Goal: Task Accomplishment & Management: Complete application form

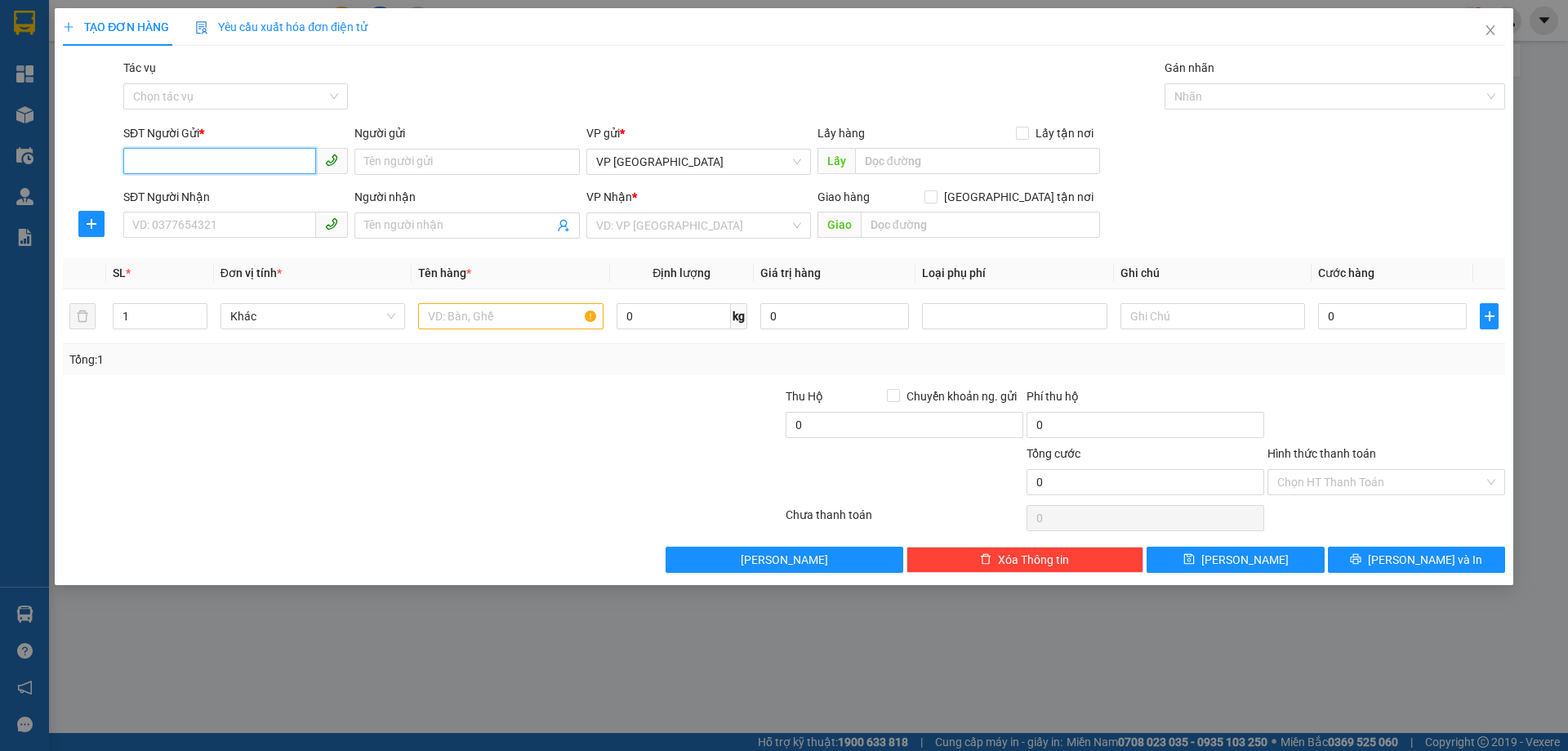
click at [222, 164] on input "SĐT Người Gửi *" at bounding box center [219, 160] width 193 height 26
type input "0989804210"
click at [199, 191] on div "0989804210" at bounding box center [236, 194] width 205 height 18
type input "0974504091"
type input "X HOA"
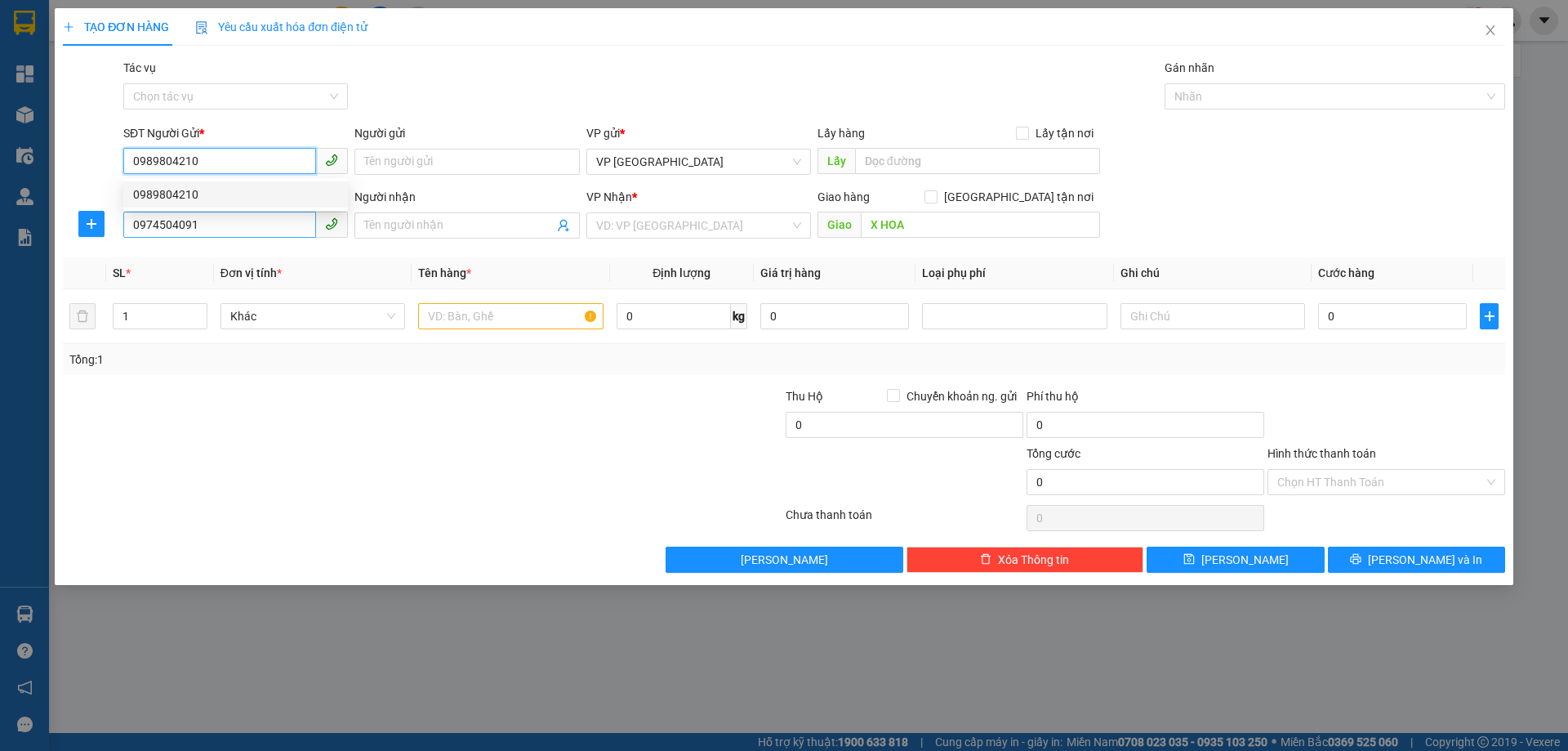
type input "50.000"
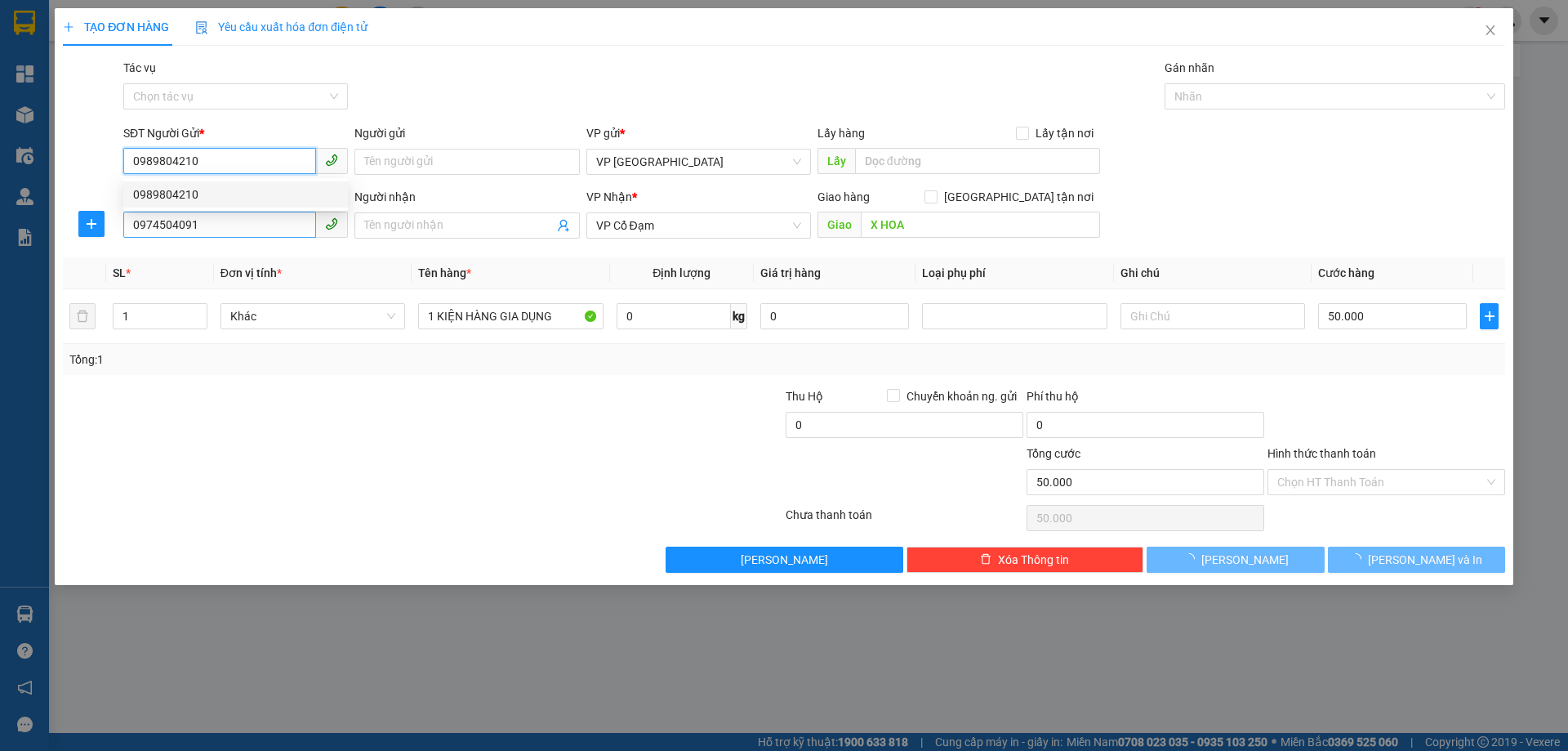
type input "0989804210"
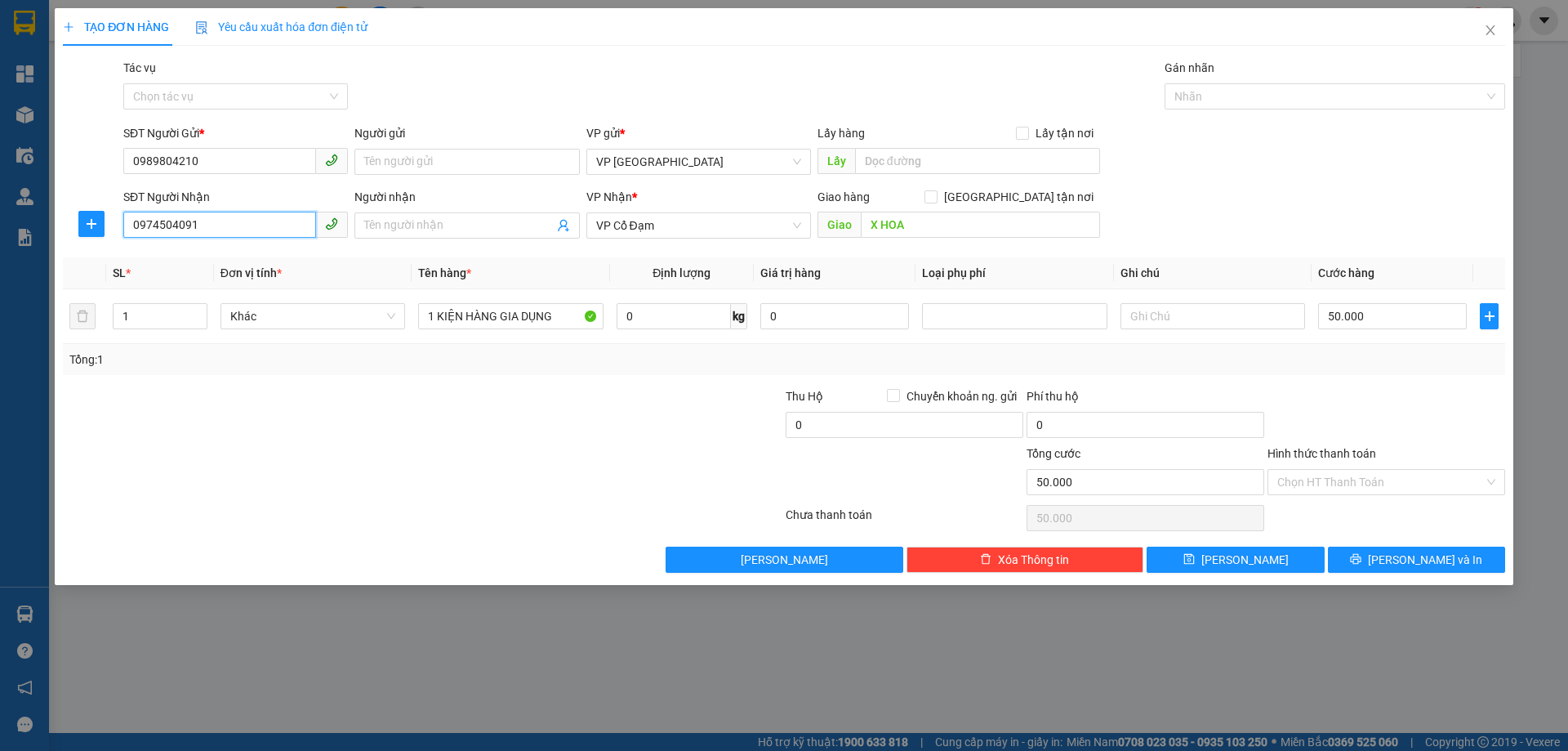
click at [209, 217] on input "0974504091" at bounding box center [219, 224] width 193 height 26
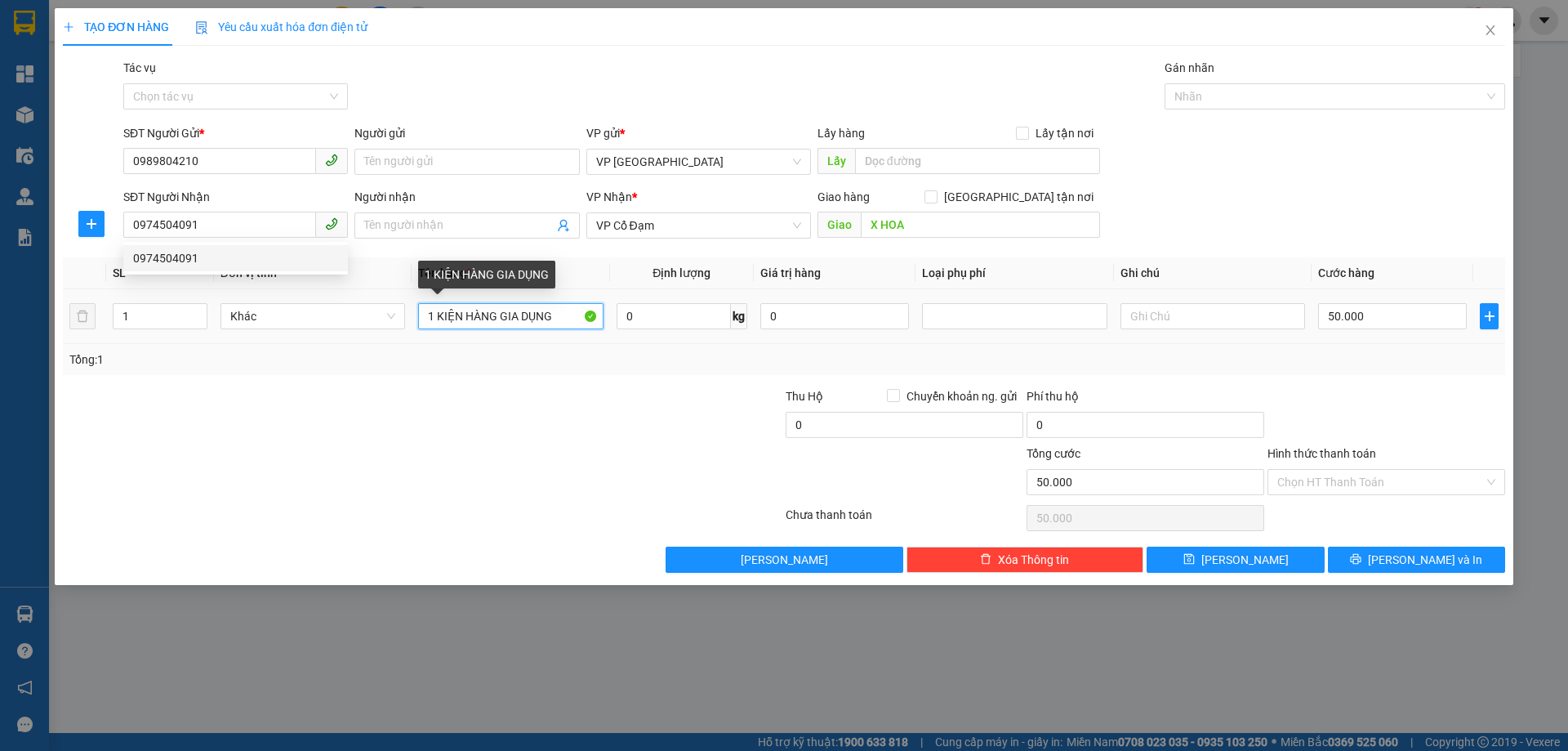
drag, startPoint x: 423, startPoint y: 311, endPoint x: 410, endPoint y: 310, distance: 13.0
click at [410, 310] on tr "1 Khác 1 KIỆN HÀNG GIA DỤNG 0 kg 0 50.000" at bounding box center [784, 317] width 1443 height 55
type input "2 KIỆN HÀNG GIA DỤNG"
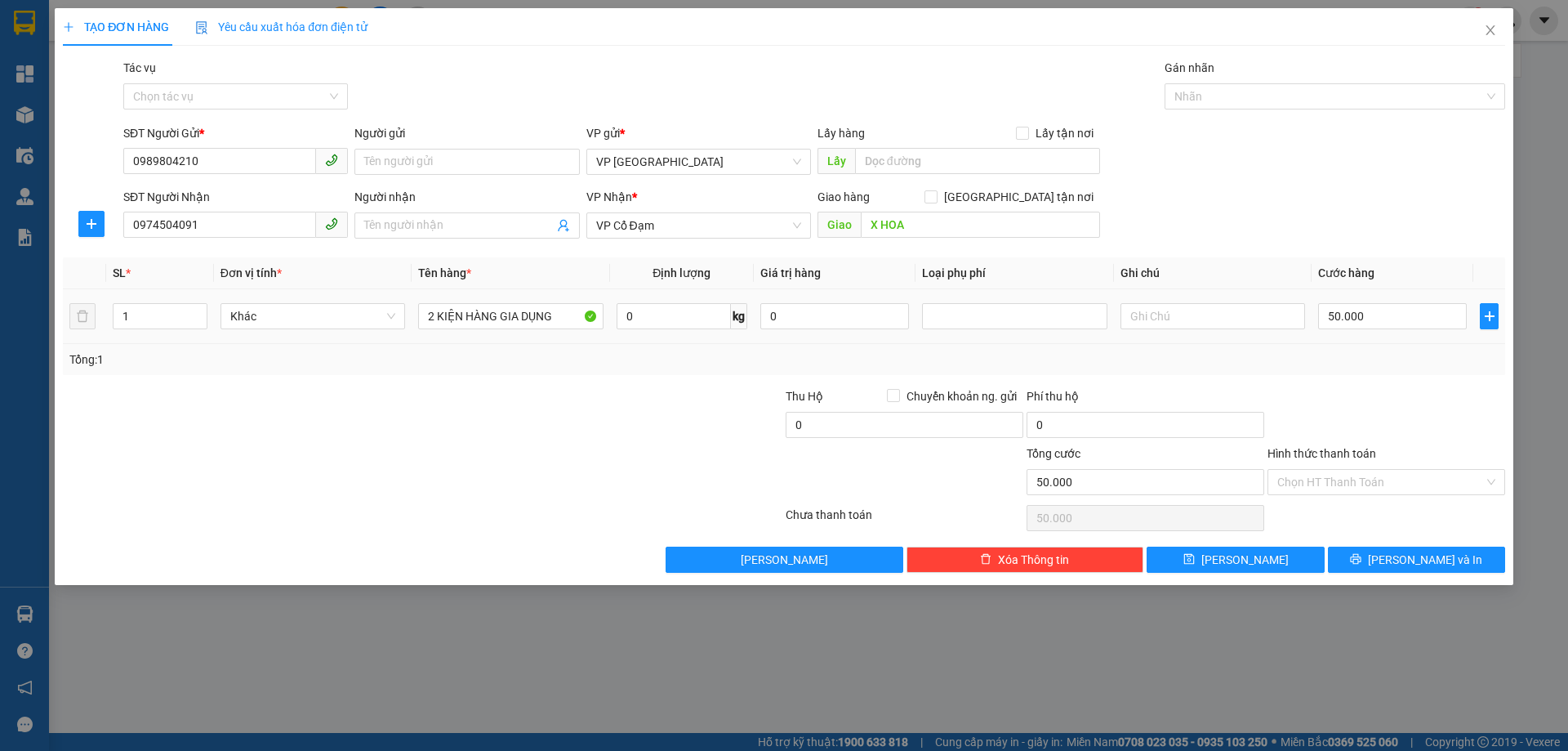
click at [84, 306] on tr "1 Khác 2 KIỆN HÀNG GIA DỤNG 0 kg 0 50.000" at bounding box center [784, 317] width 1443 height 55
drag, startPoint x: 132, startPoint y: 320, endPoint x: 110, endPoint y: 320, distance: 22.0
click at [115, 320] on input "1" at bounding box center [160, 315] width 93 height 24
type input "2"
click at [1354, 313] on input "50.000" at bounding box center [1393, 315] width 148 height 26
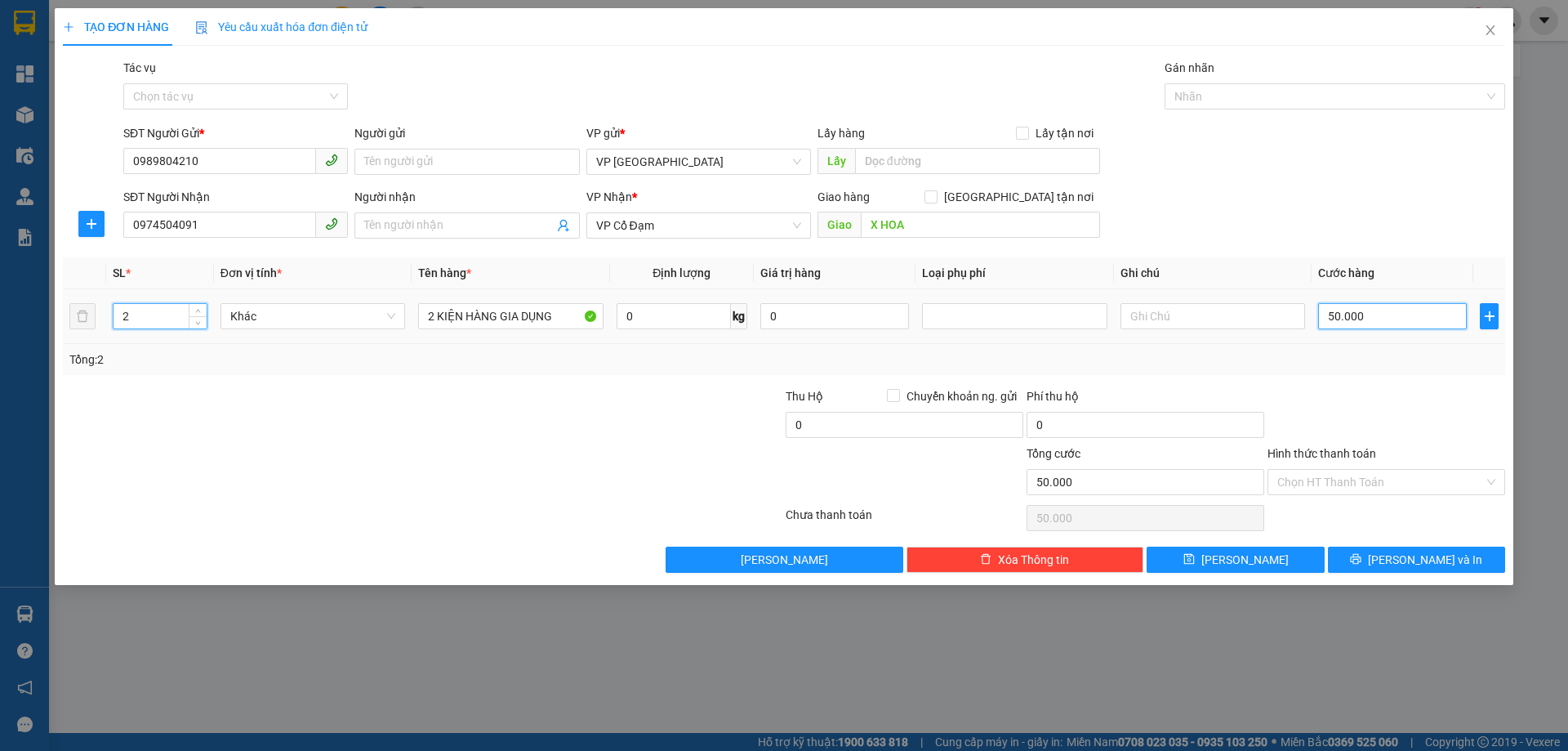
type input "0"
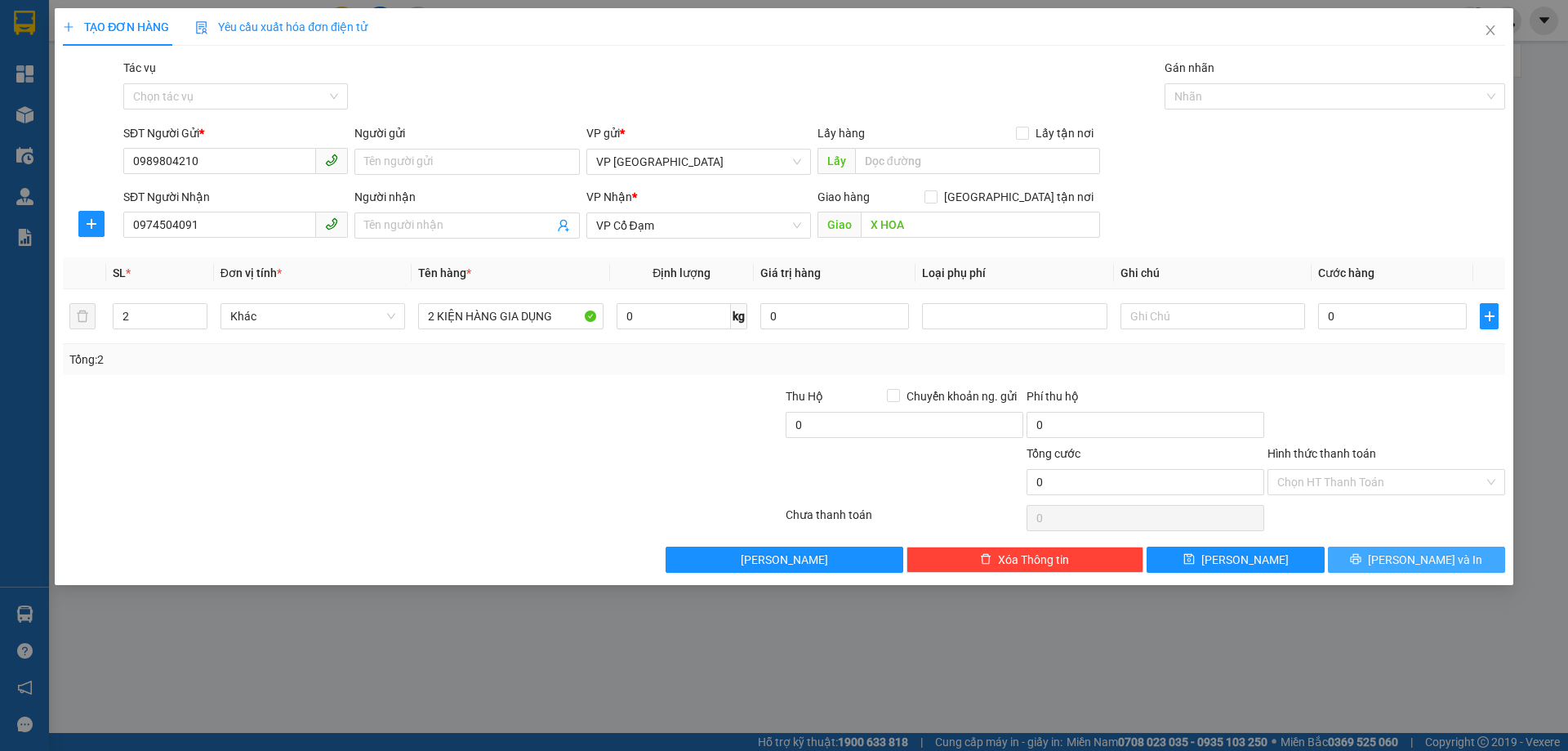
click at [1362, 556] on icon "printer" at bounding box center [1356, 559] width 12 height 12
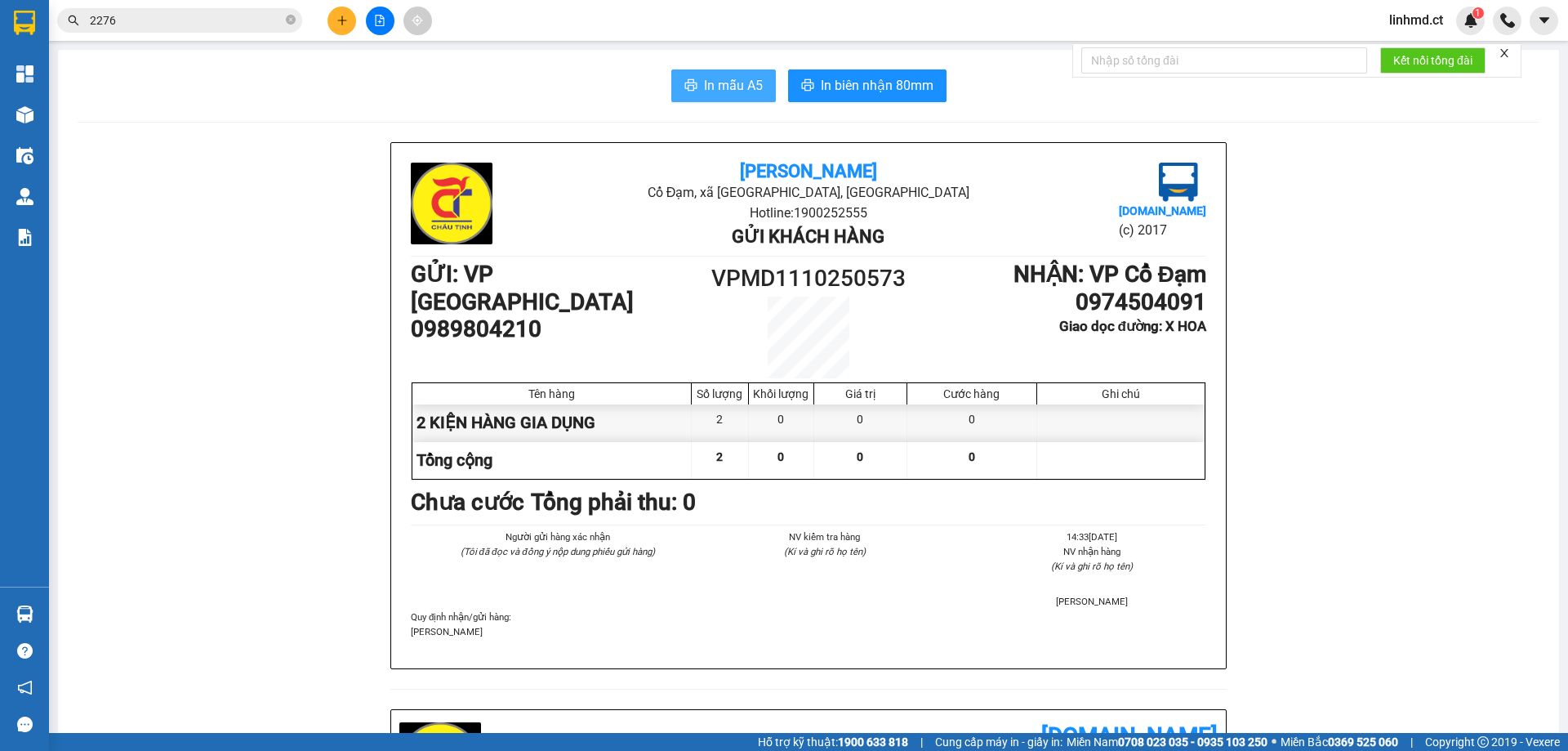
click at [687, 84] on icon "printer" at bounding box center [691, 85] width 13 height 12
click at [706, 75] on span "In mẫu A5" at bounding box center [733, 85] width 59 height 20
click at [204, 23] on input "2276" at bounding box center [186, 21] width 193 height 18
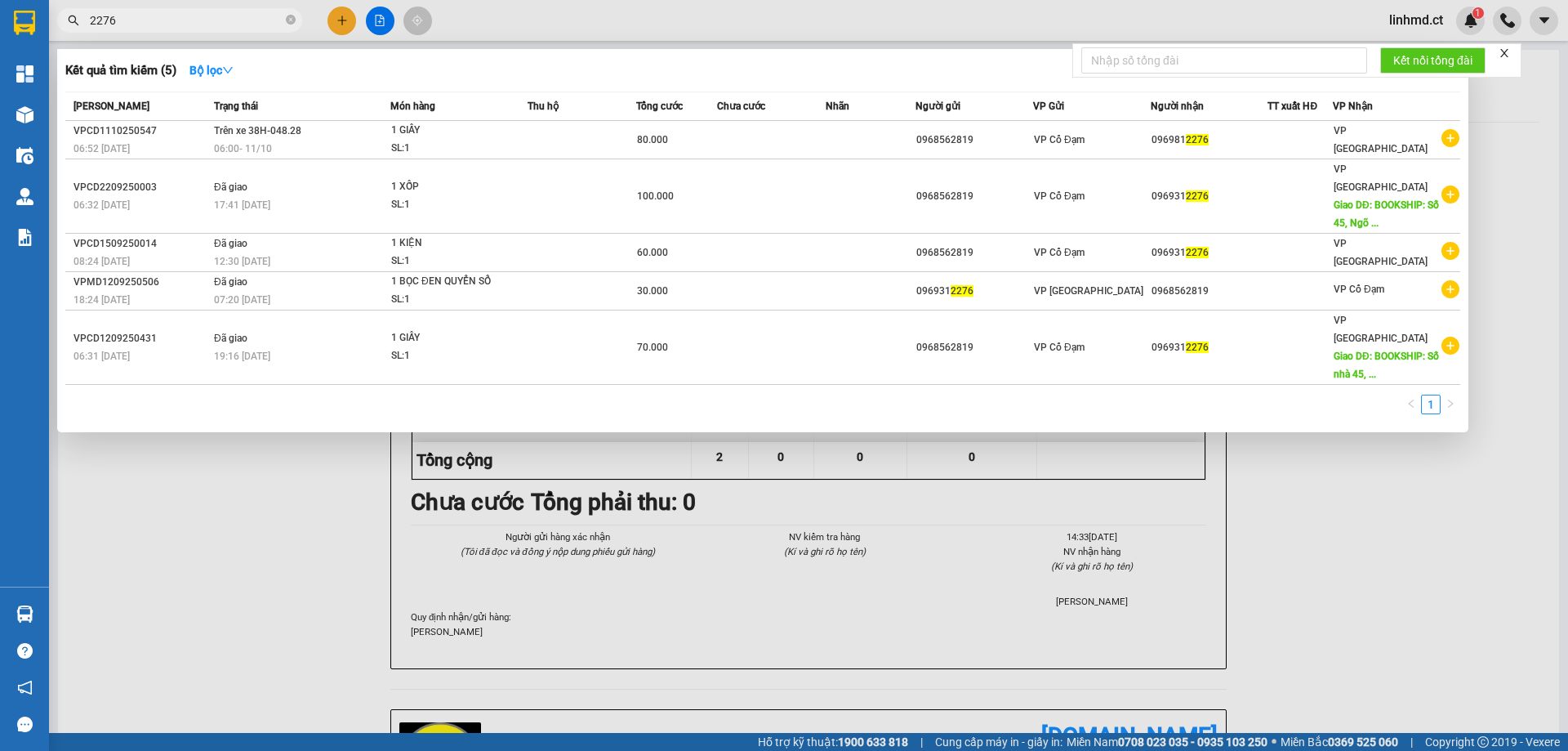
click at [202, 22] on input "2276" at bounding box center [186, 21] width 193 height 18
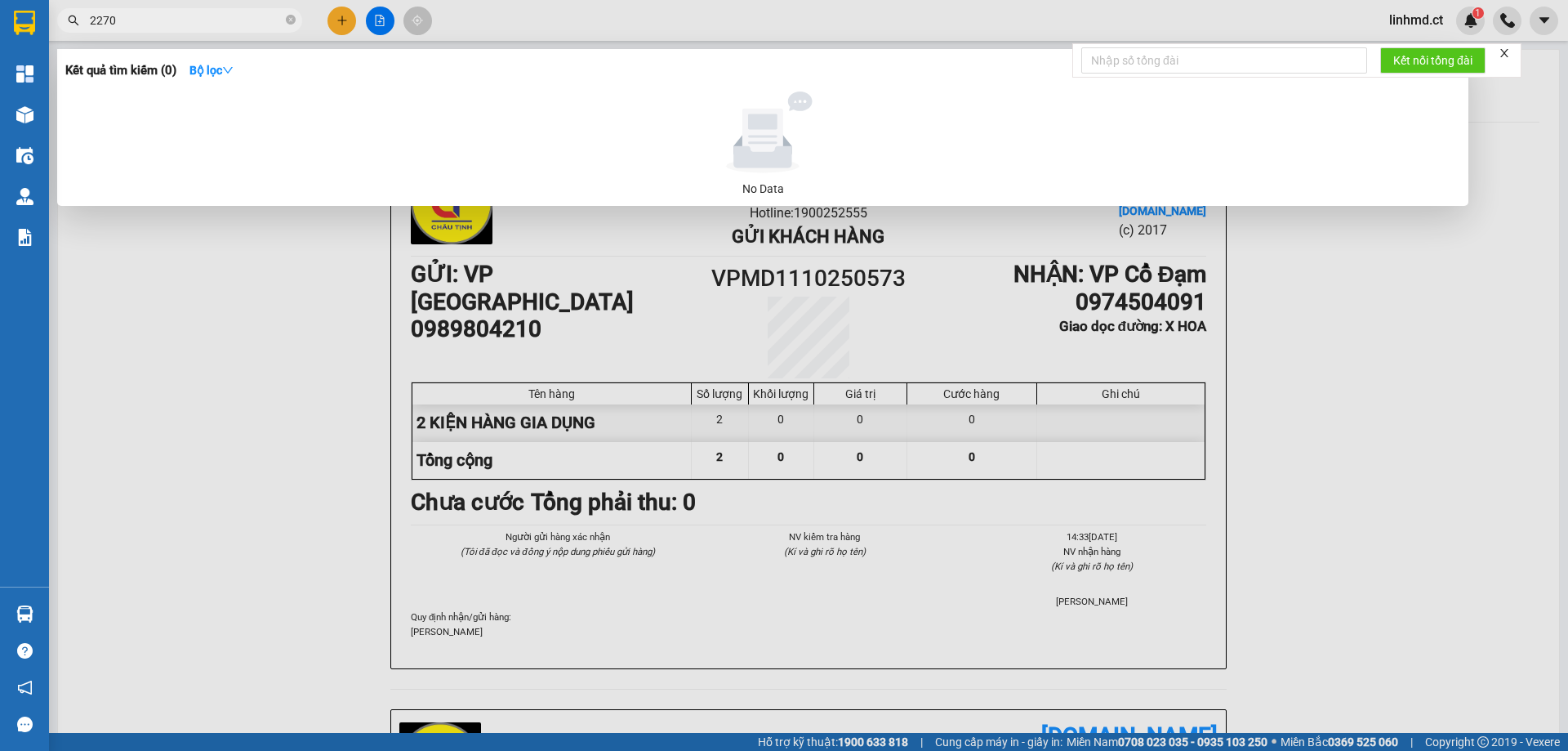
type input "2270"
click at [340, 13] on div at bounding box center [784, 376] width 1568 height 751
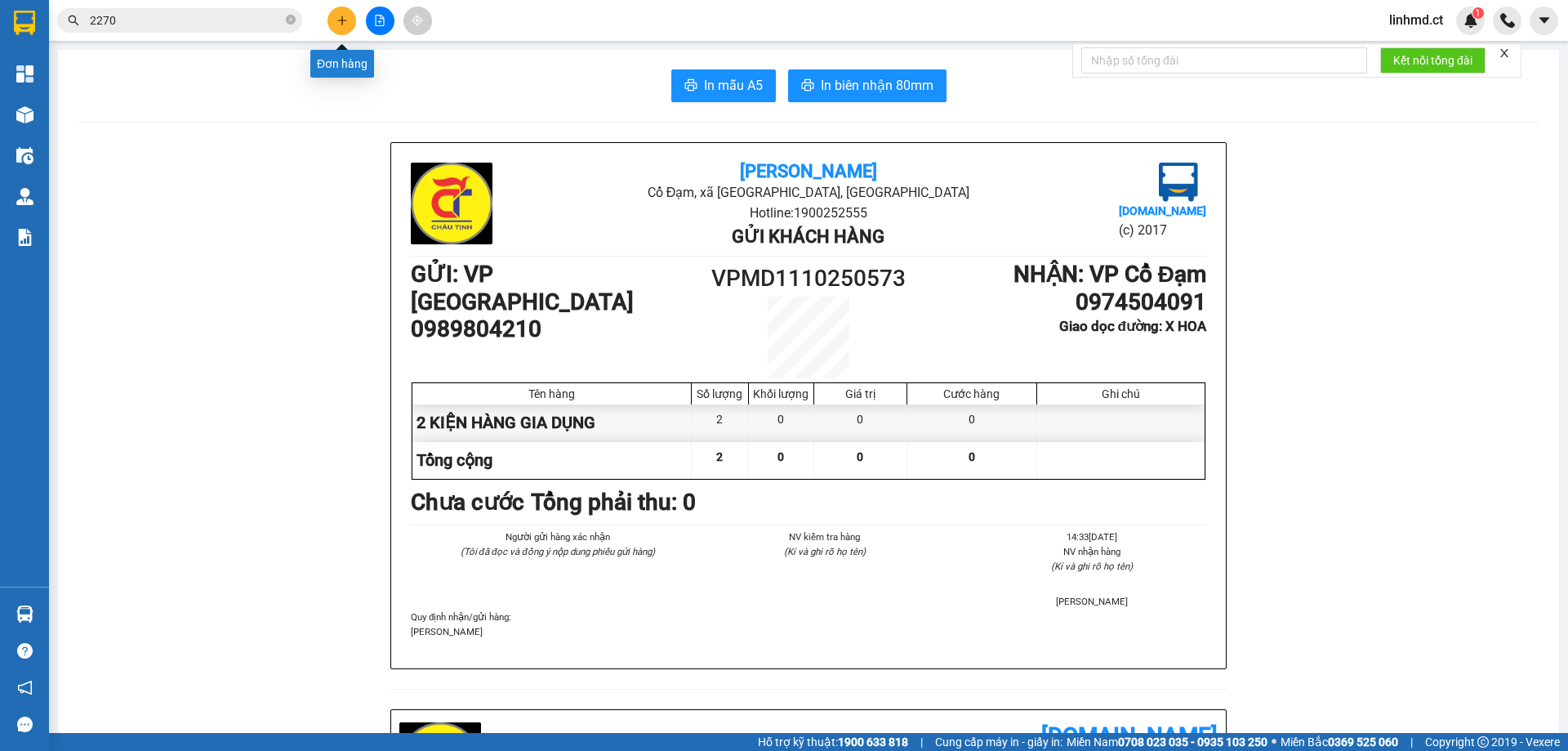
click at [339, 14] on button at bounding box center [342, 21] width 28 height 28
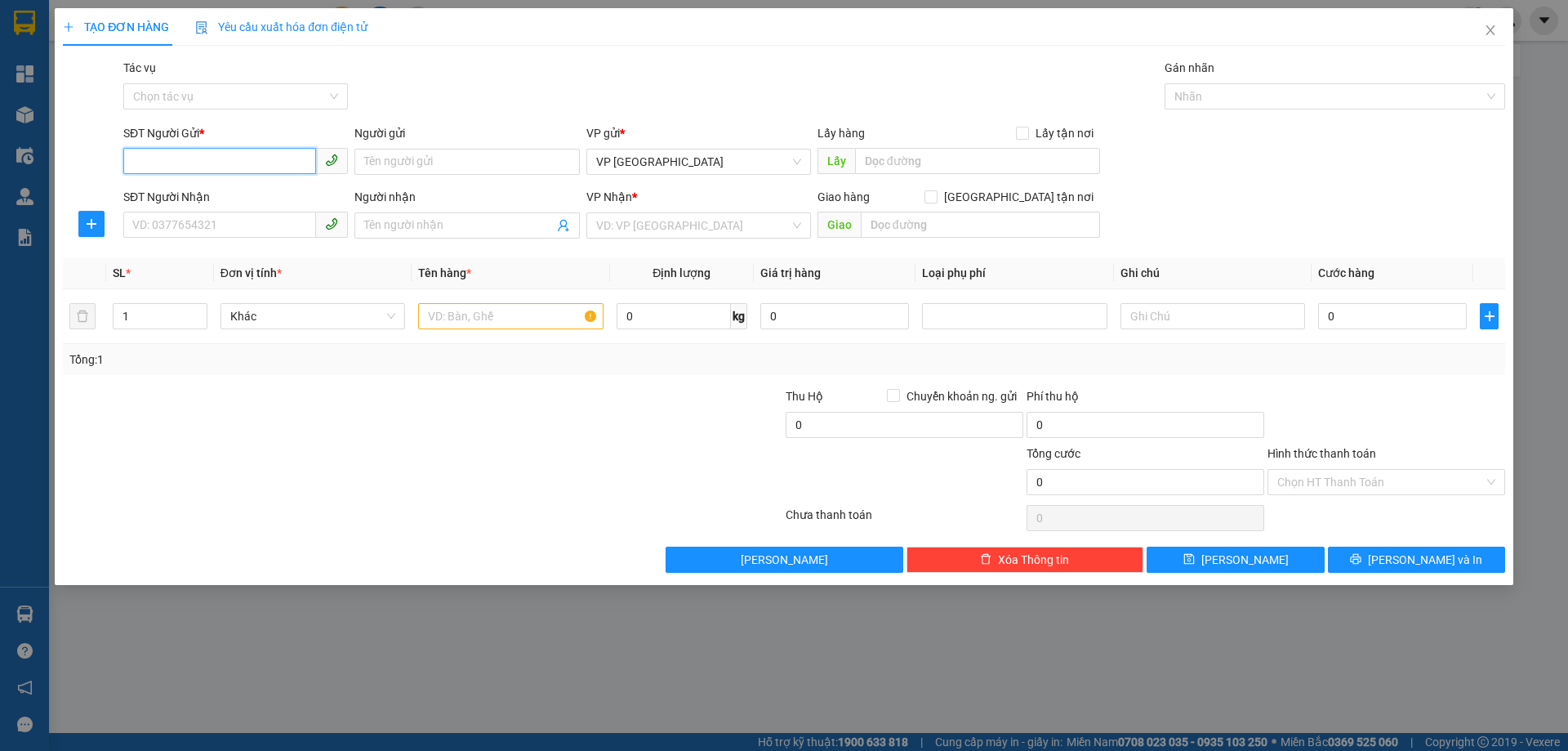
click at [187, 165] on input "SĐT Người Gửi *" at bounding box center [219, 160] width 193 height 26
type input "0352443895"
click at [216, 221] on input "SĐT Người Nhận" at bounding box center [219, 224] width 193 height 26
type input "0355725160"
click at [617, 231] on input "search" at bounding box center [693, 225] width 193 height 24
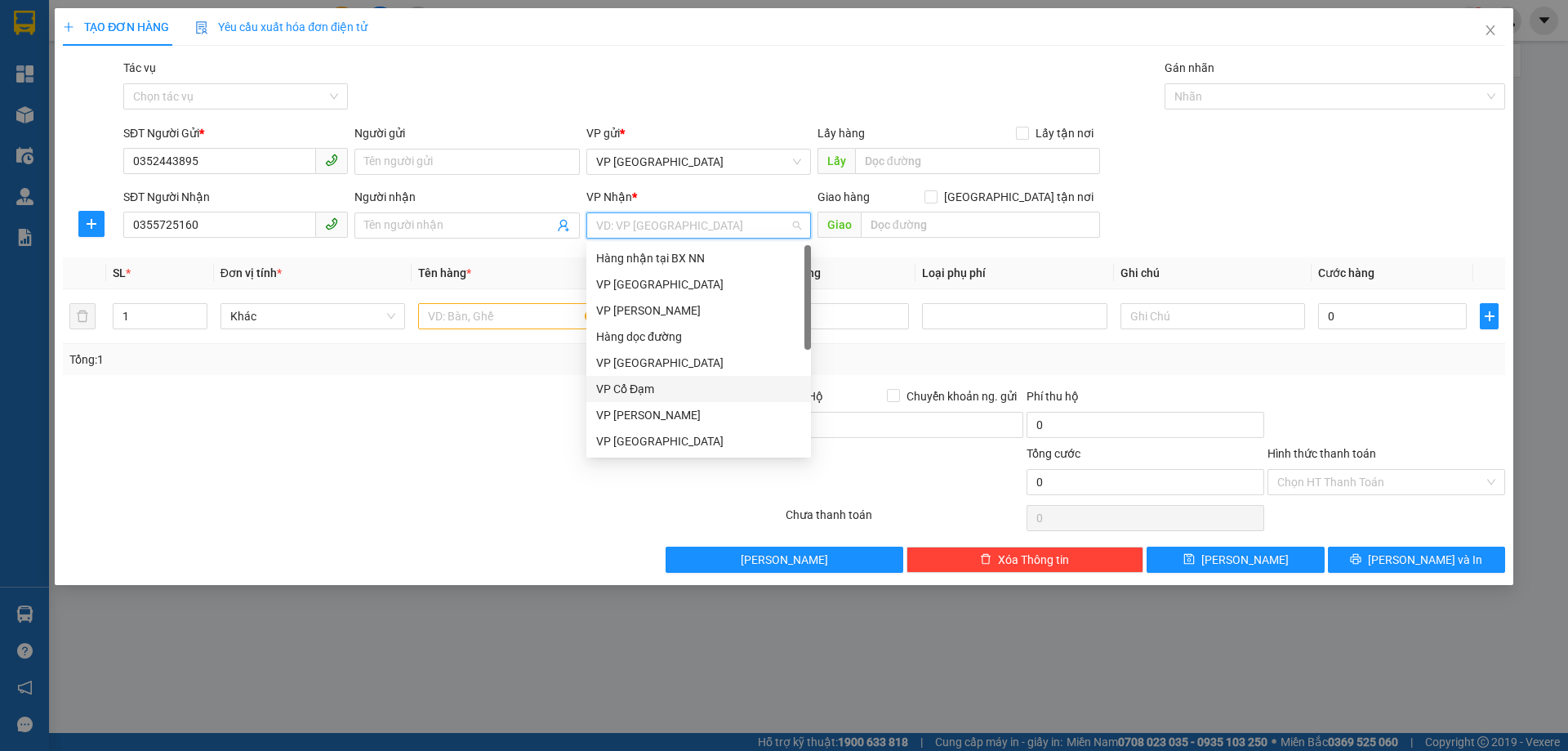
click at [618, 390] on div "VP Cổ Đạm" at bounding box center [699, 389] width 205 height 18
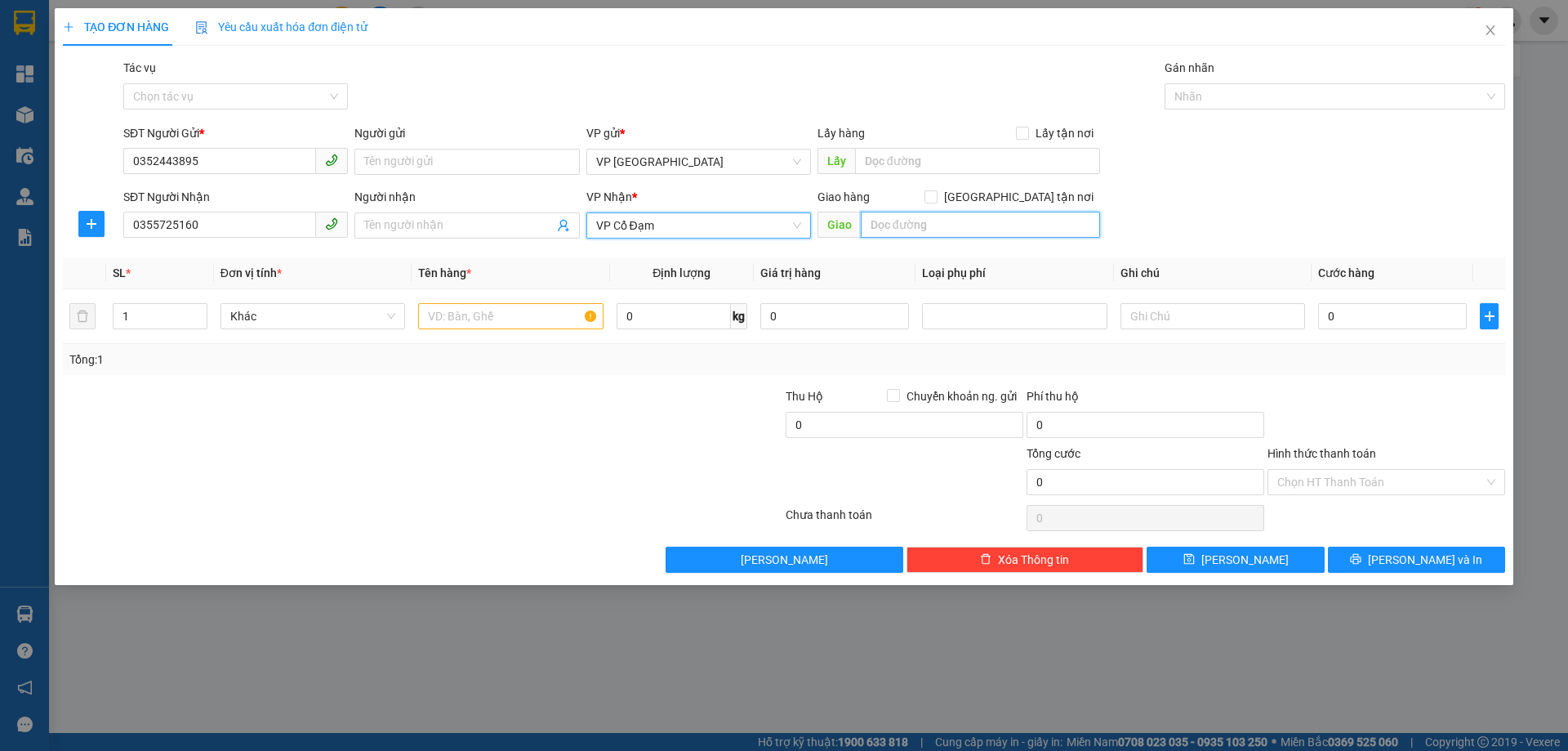
click at [903, 232] on input "text" at bounding box center [980, 224] width 239 height 26
type input "[PERSON_NAME]"
click at [465, 313] on input "text" at bounding box center [510, 315] width 184 height 26
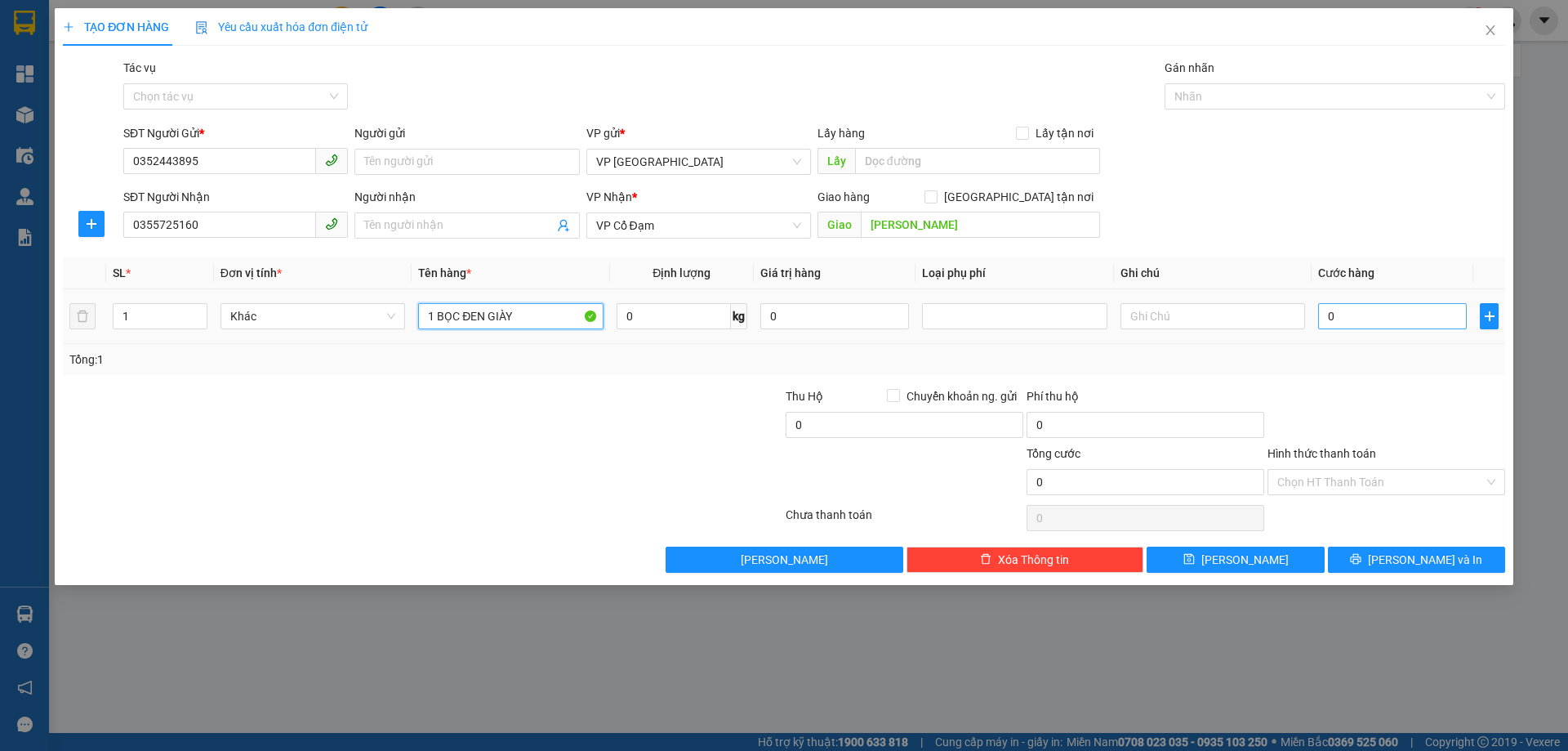
type input "1 BỌC ĐEN GIÀY"
click at [1406, 304] on input "0" at bounding box center [1393, 315] width 148 height 26
click at [1362, 566] on span "printer" at bounding box center [1356, 560] width 12 height 13
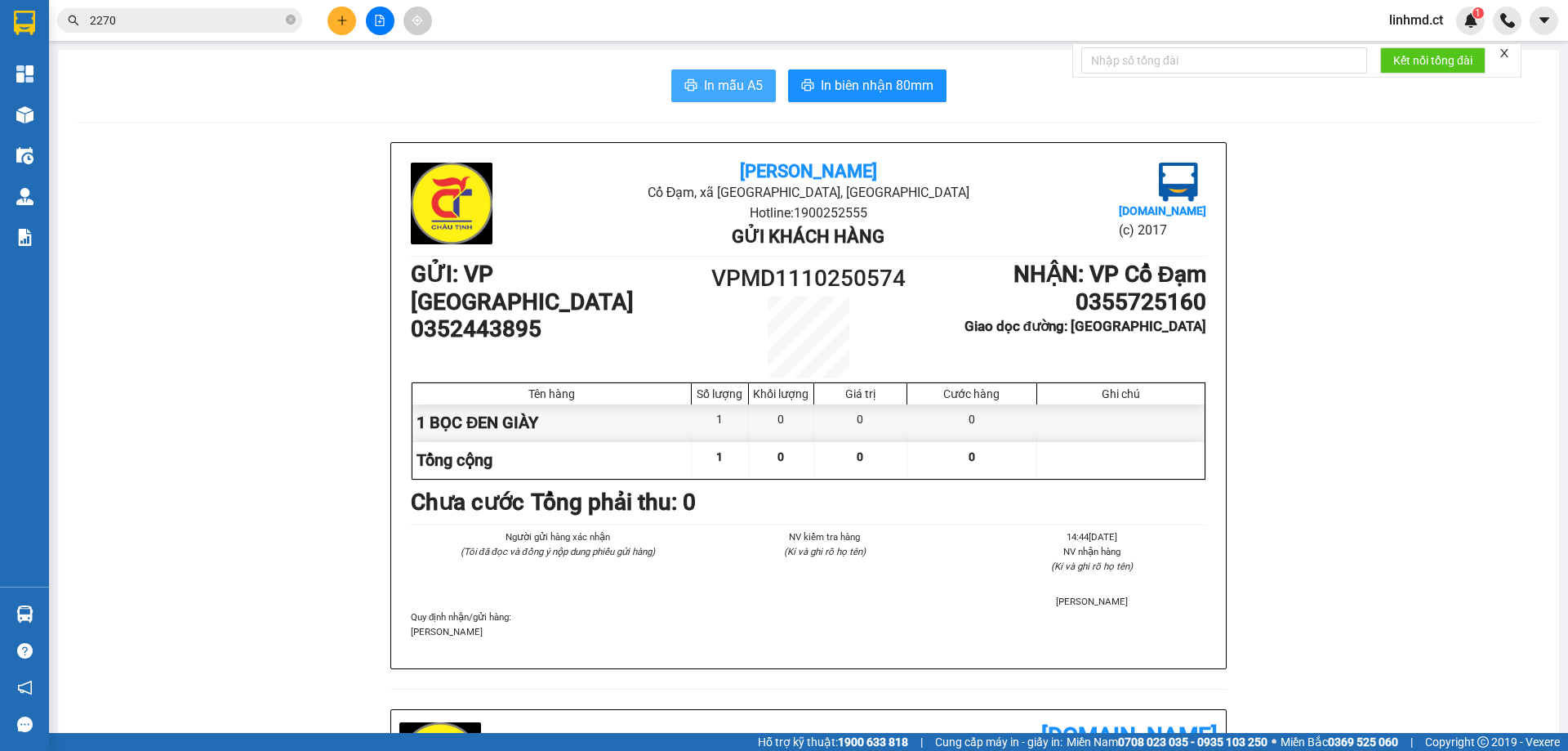
click at [751, 76] on span "In mẫu A5" at bounding box center [733, 85] width 59 height 20
click at [248, 20] on input "2270" at bounding box center [186, 21] width 193 height 18
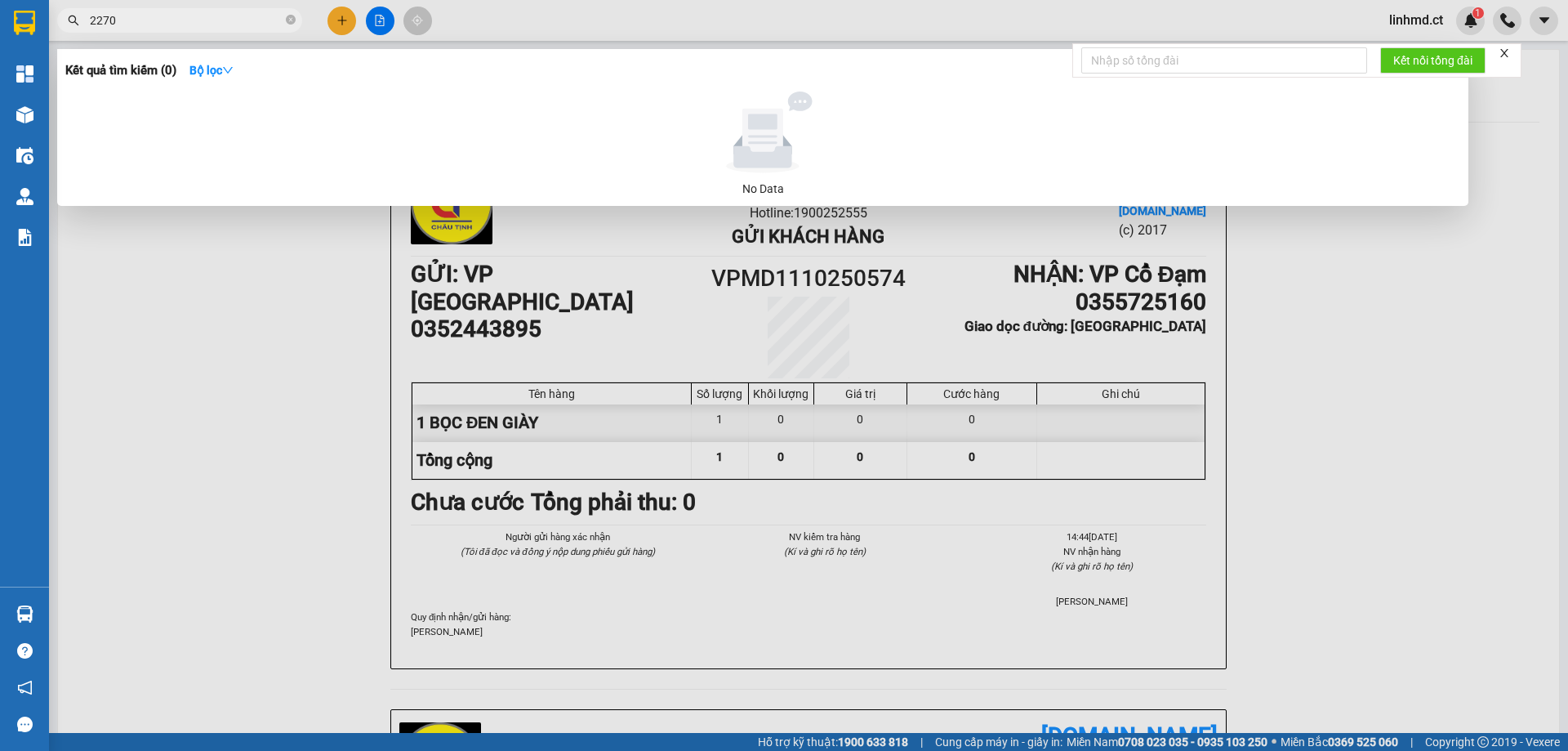
click at [248, 20] on input "2270" at bounding box center [186, 21] width 193 height 18
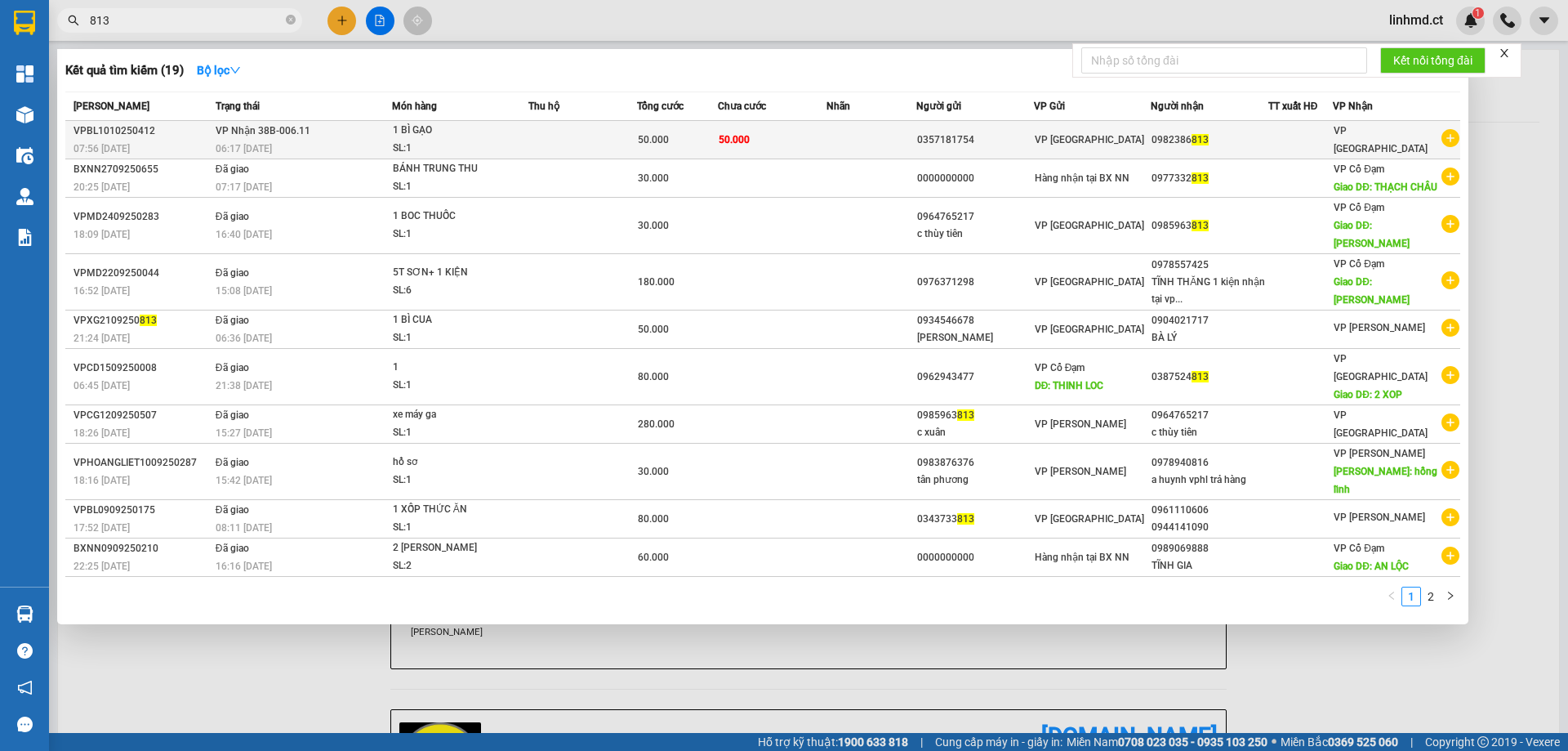
type input "813"
click at [357, 134] on td "VP Nhận 38B-006.11 06:17 [DATE]" at bounding box center [302, 140] width 180 height 38
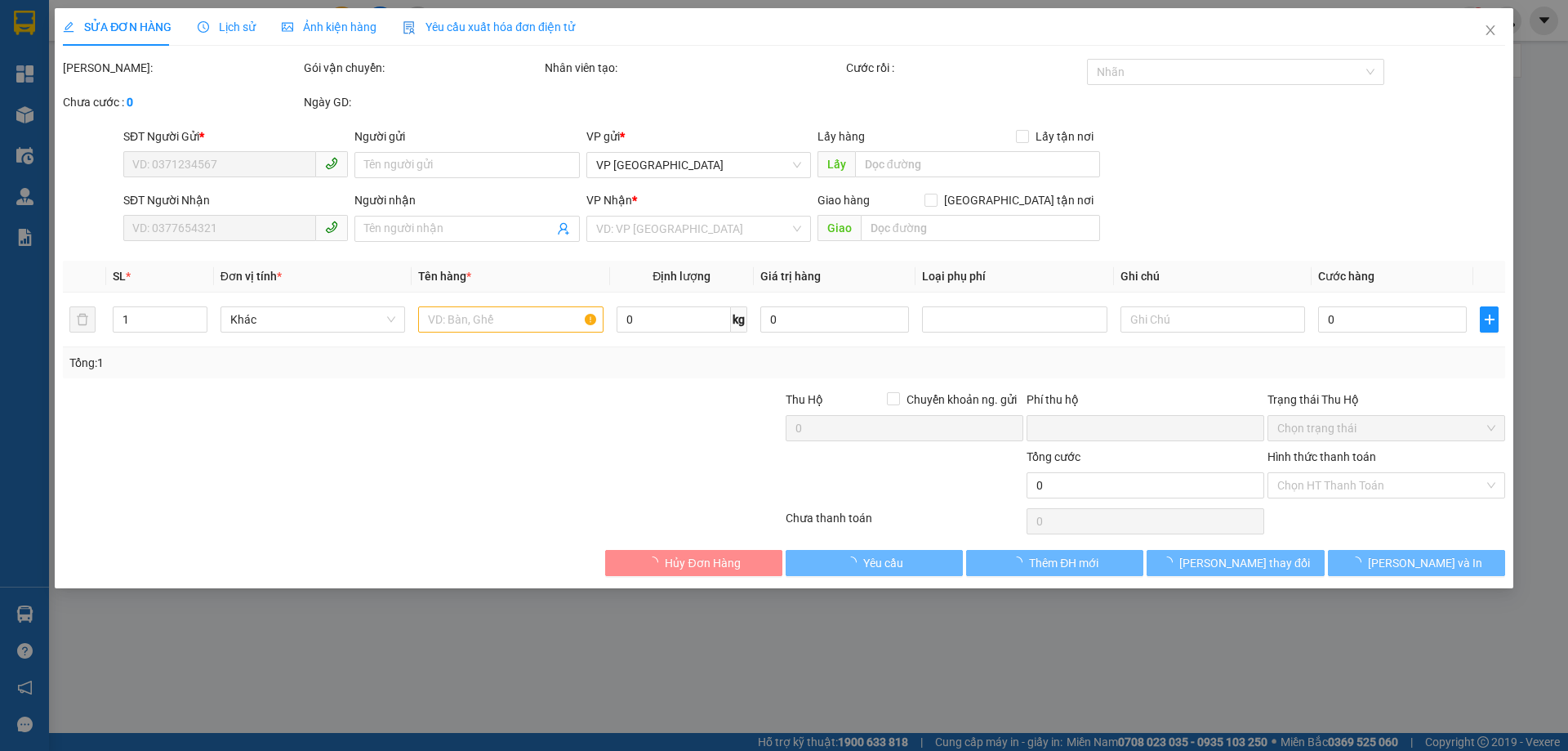
type input "0357181754"
type input "0982386813"
type input "0"
type input "50.000"
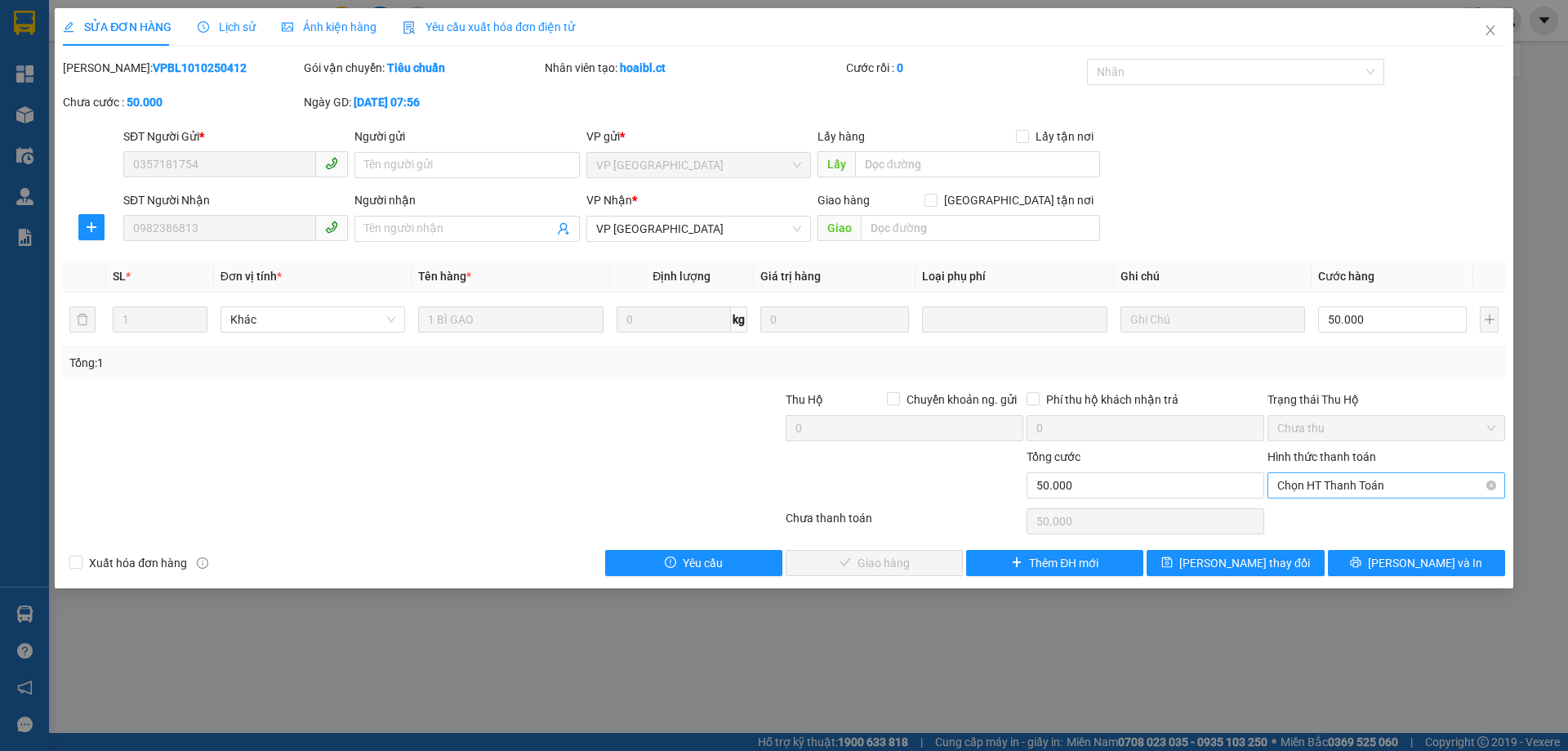
click at [1324, 479] on span "Chọn HT Thanh Toán" at bounding box center [1386, 485] width 218 height 24
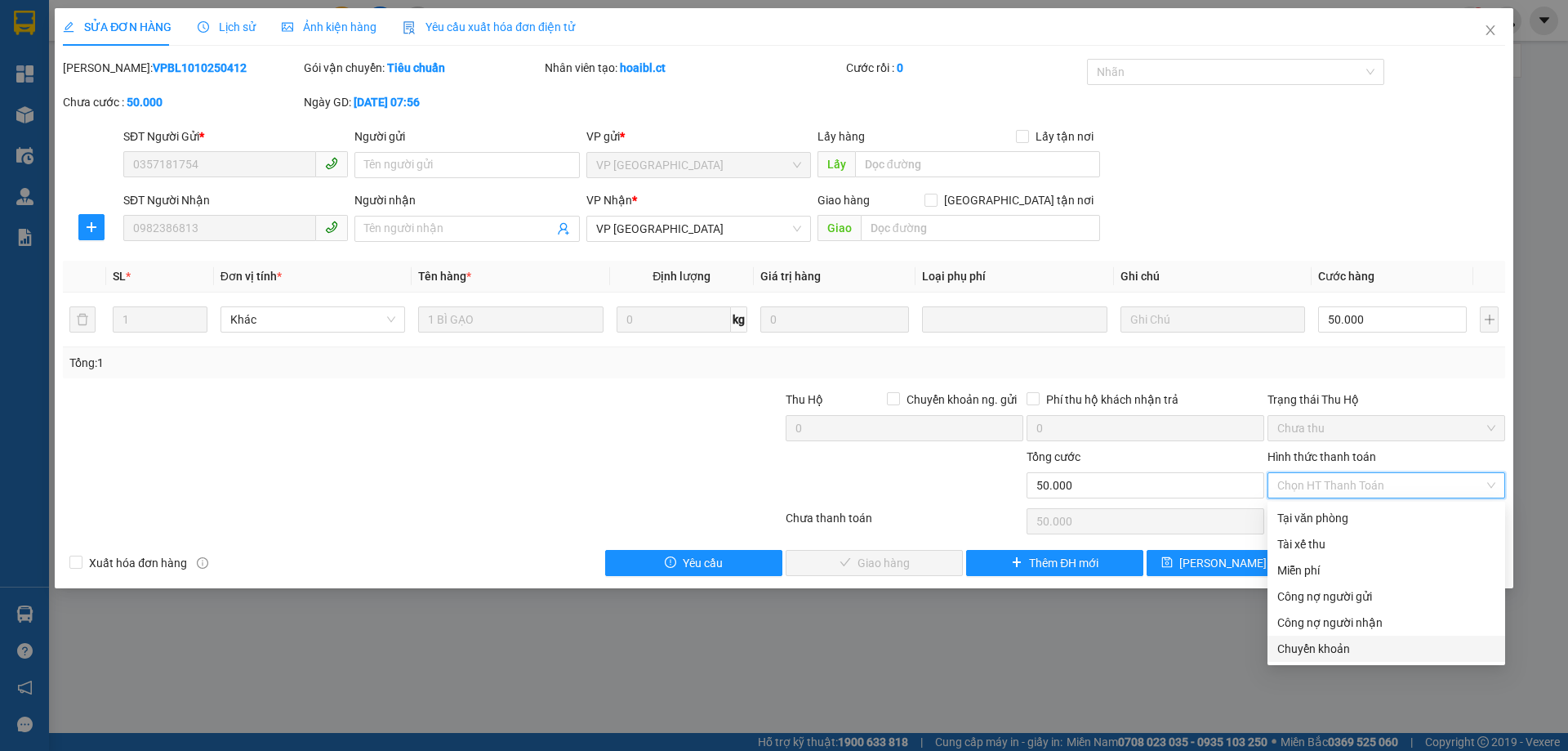
click at [1360, 643] on div "Chuyển khoản" at bounding box center [1386, 649] width 218 height 18
type input "0"
click at [1449, 647] on div "Chuyển khoản" at bounding box center [1386, 649] width 218 height 18
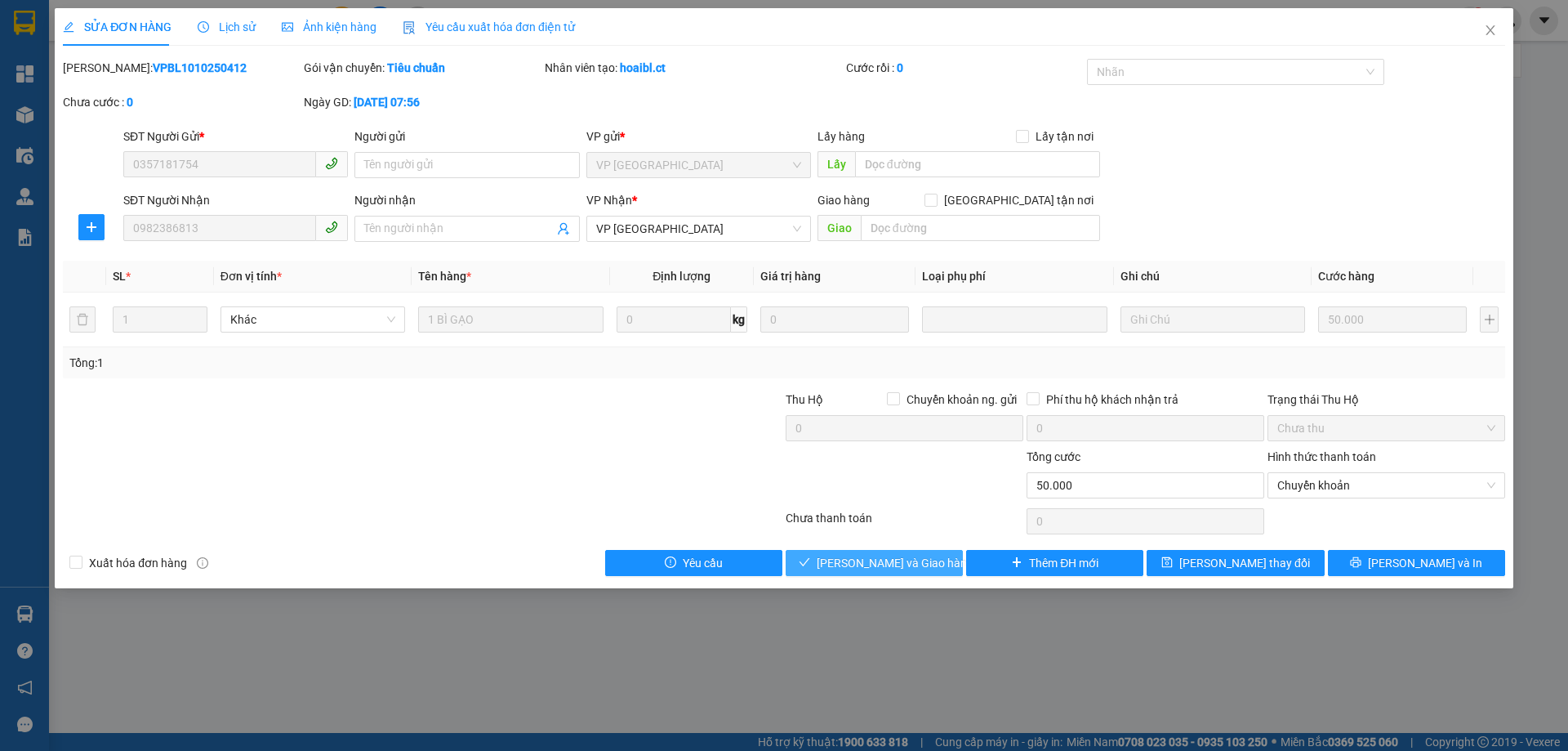
click at [877, 566] on span "[PERSON_NAME] và Giao hàng" at bounding box center [895, 563] width 157 height 18
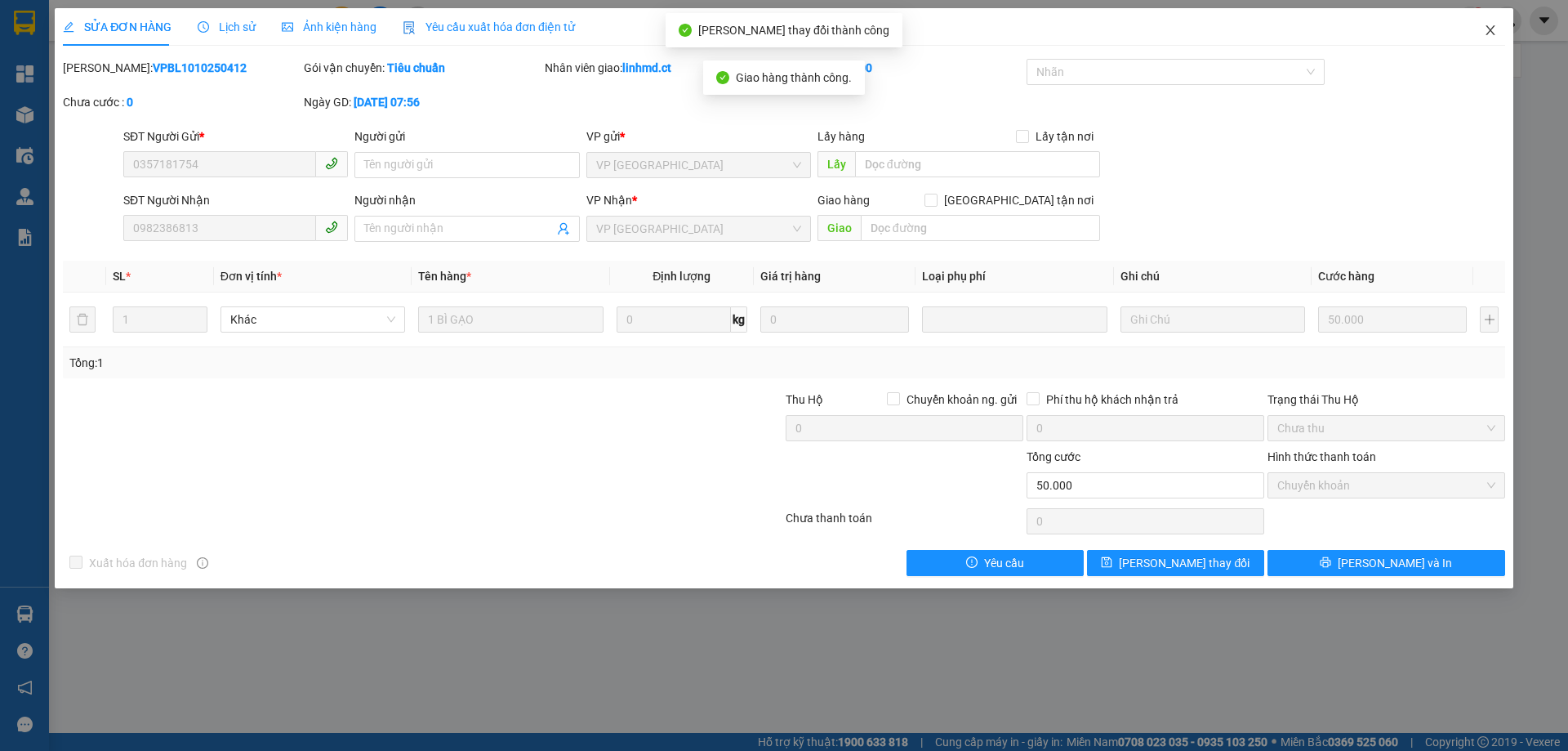
click at [1495, 24] on icon "close" at bounding box center [1490, 30] width 13 height 13
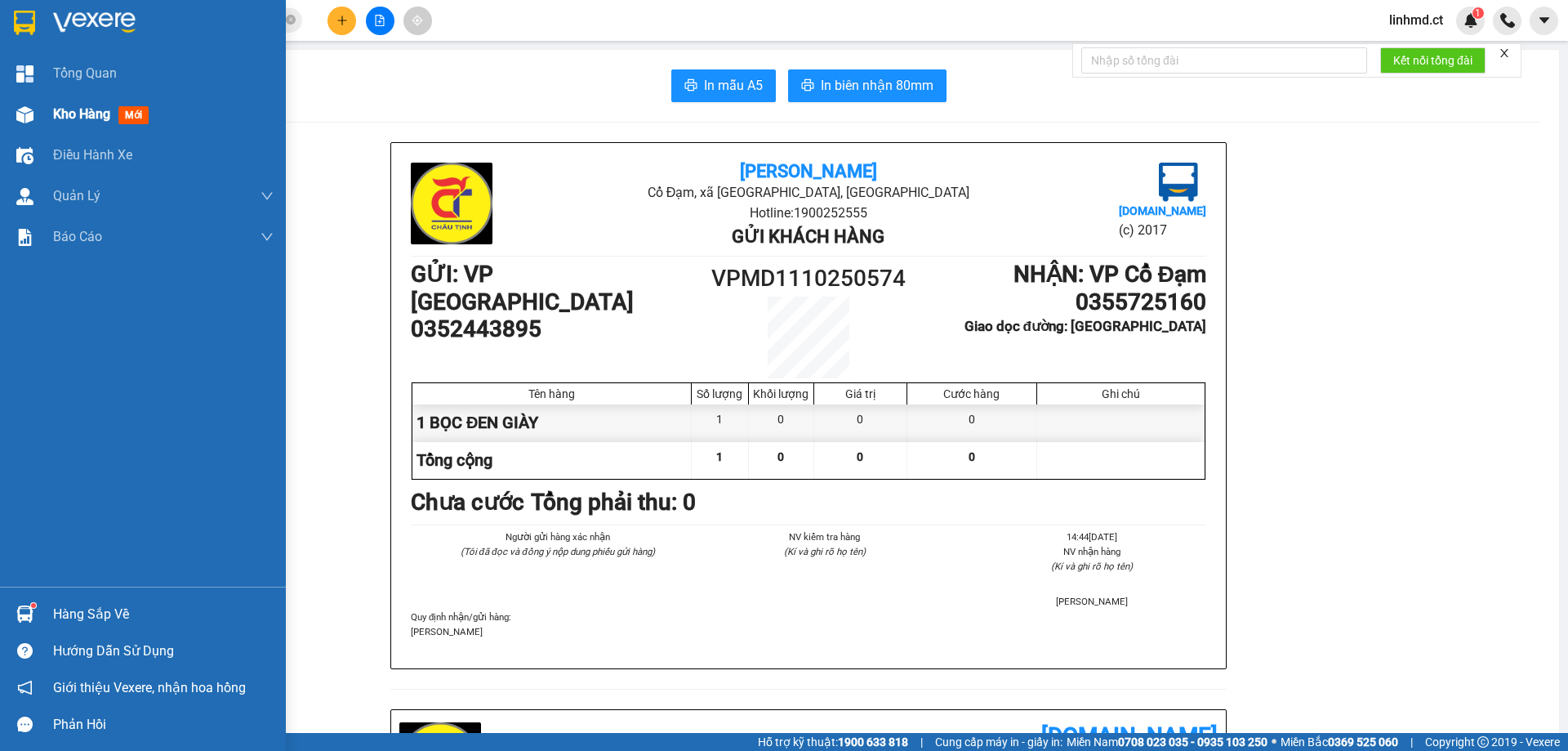
click at [12, 113] on div at bounding box center [25, 114] width 28 height 28
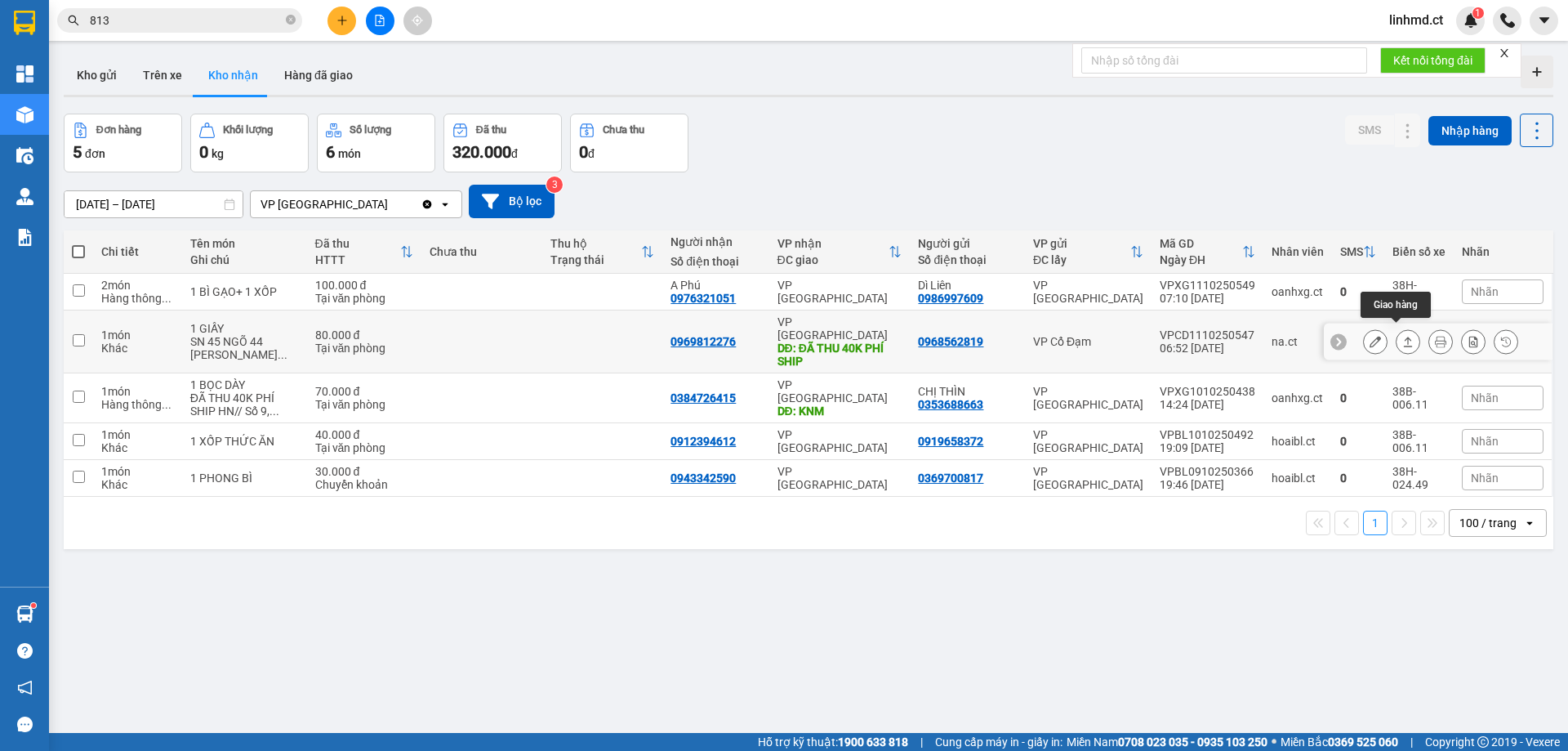
click at [1403, 336] on icon at bounding box center [1409, 342] width 12 height 12
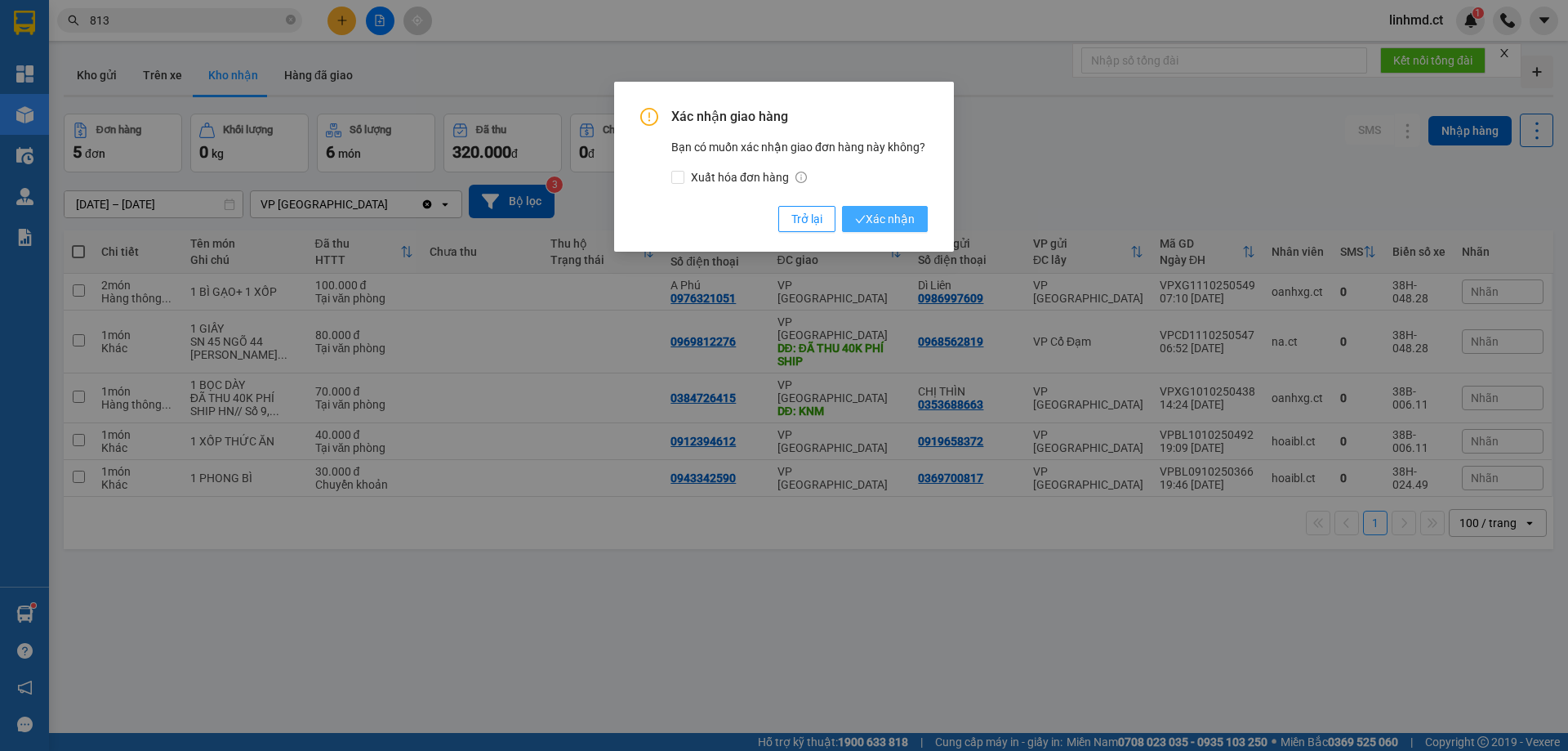
click at [886, 223] on span "Xác nhận" at bounding box center [884, 219] width 59 height 18
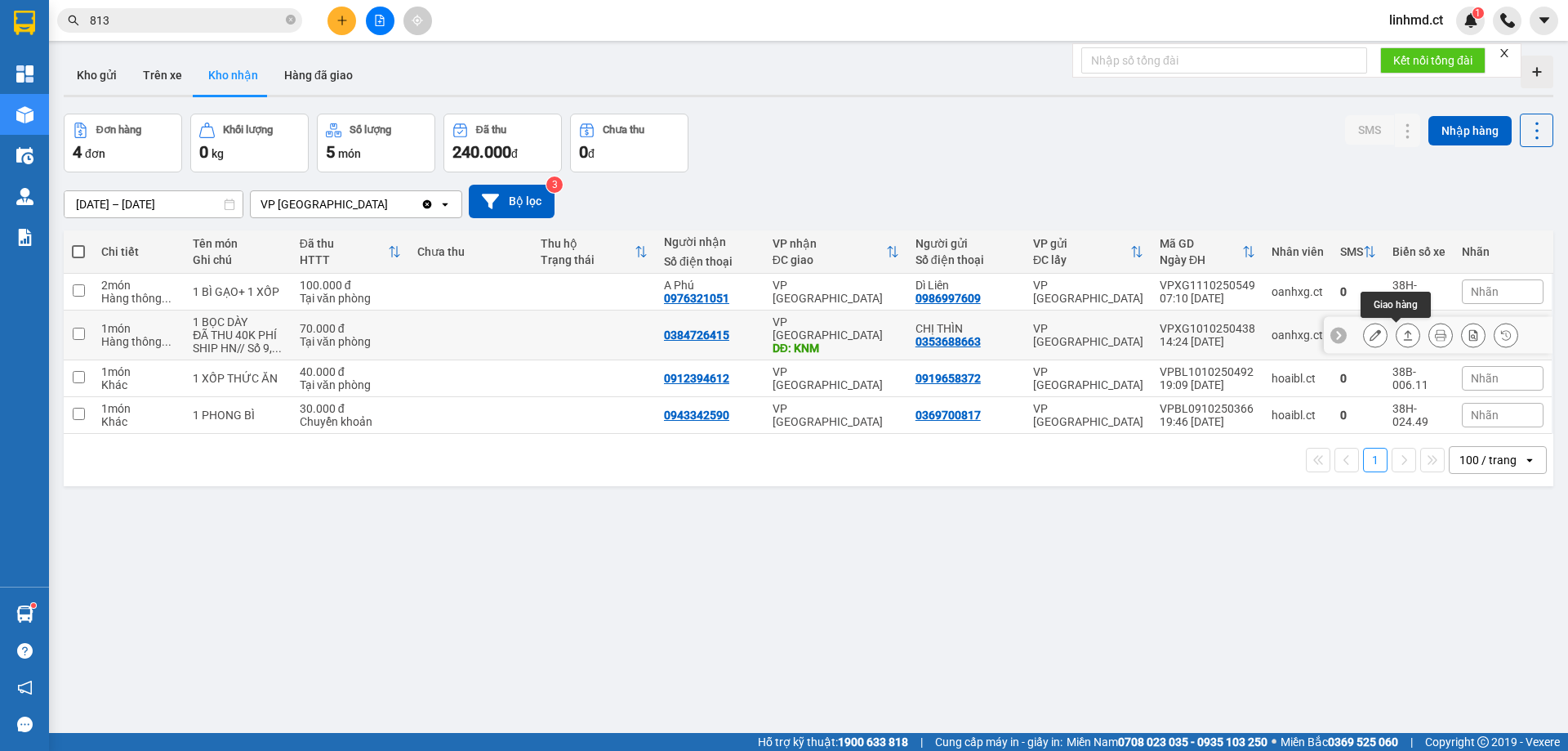
click at [1397, 342] on button at bounding box center [1408, 335] width 23 height 28
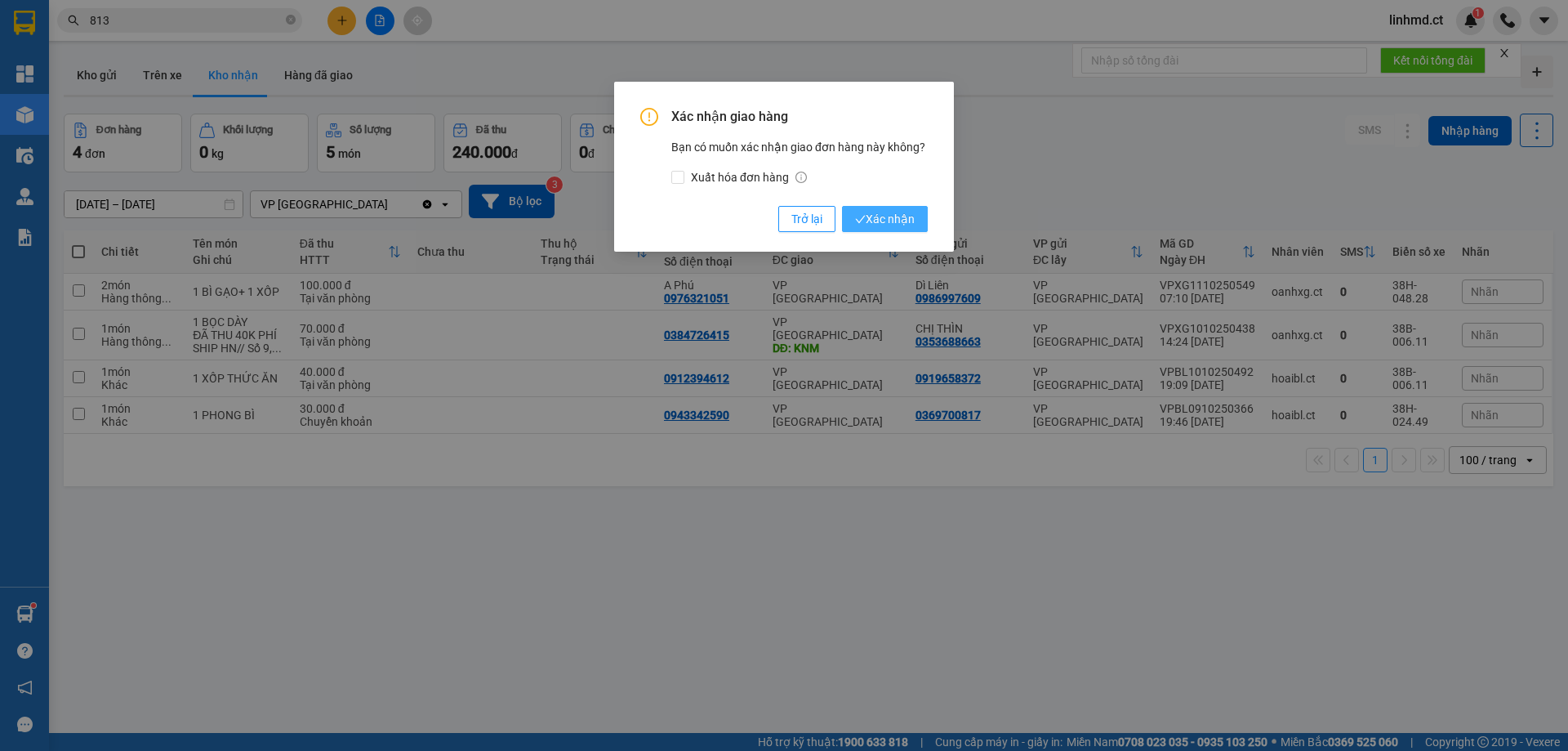
click at [900, 214] on span "Xác nhận" at bounding box center [884, 219] width 59 height 18
